Goal: Find specific page/section: Find specific page/section

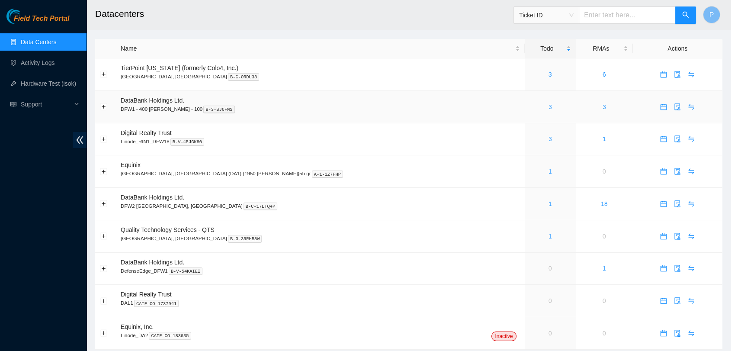
click at [529, 109] on div "3" at bounding box center [550, 107] width 42 height 10
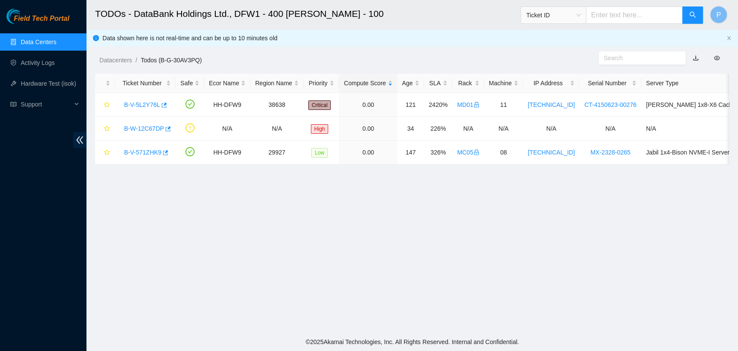
click at [56, 38] on link "Data Centers" at bounding box center [38, 41] width 35 height 7
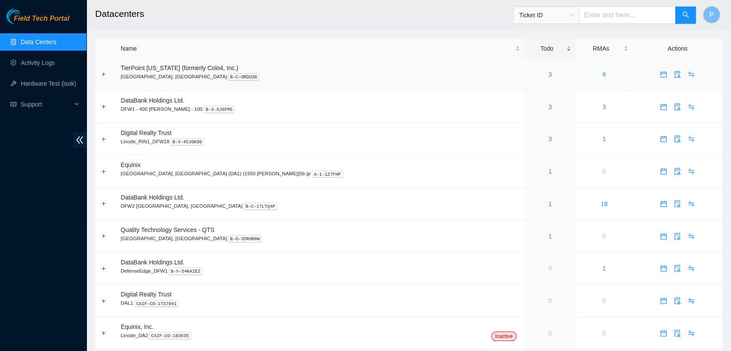
click at [529, 72] on div "3" at bounding box center [550, 75] width 42 height 10
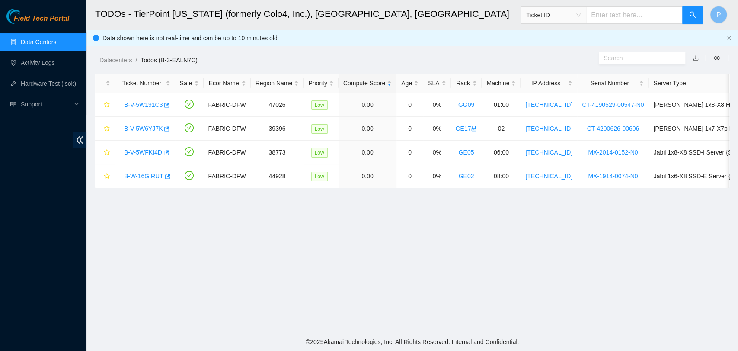
click at [56, 38] on link "Data Centers" at bounding box center [38, 41] width 35 height 7
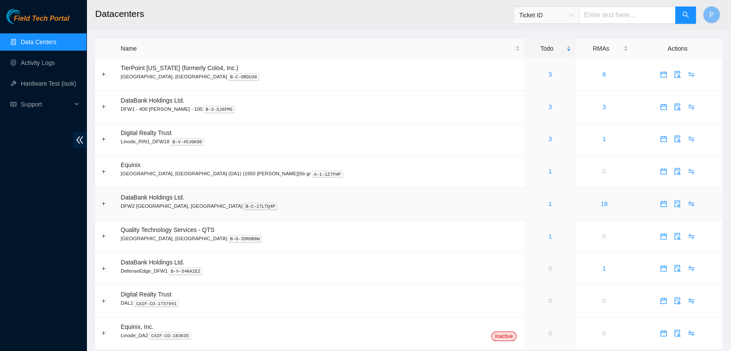
click at [525, 214] on td "1" at bounding box center [550, 204] width 51 height 32
